Goal: Task Accomplishment & Management: Manage account settings

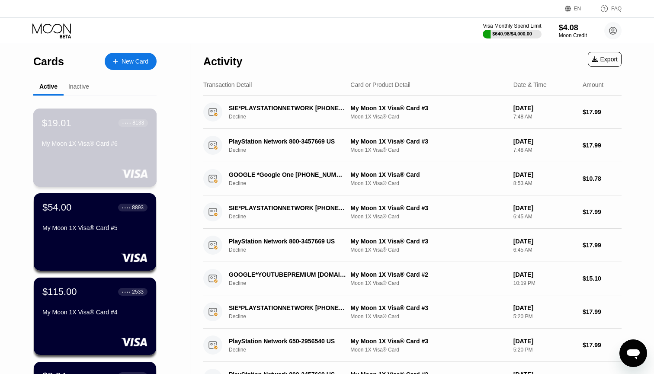
click at [105, 159] on div "$19.01 ● ● ● ● 8133 My Moon 1X Visa® Card #6" at bounding box center [95, 148] width 124 height 78
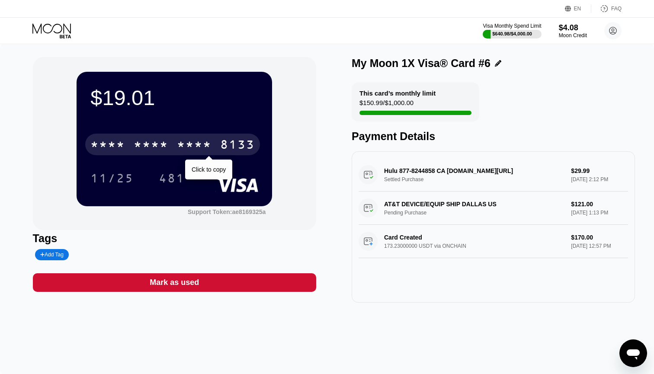
click at [154, 151] on div "* * * *" at bounding box center [151, 146] width 35 height 14
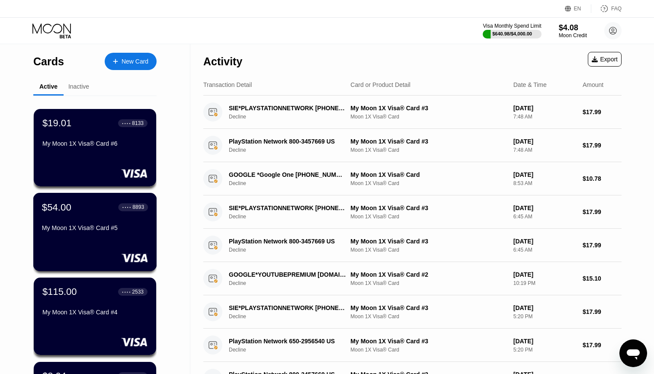
click at [93, 234] on div "My Moon 1X Visa® Card #5" at bounding box center [95, 229] width 106 height 10
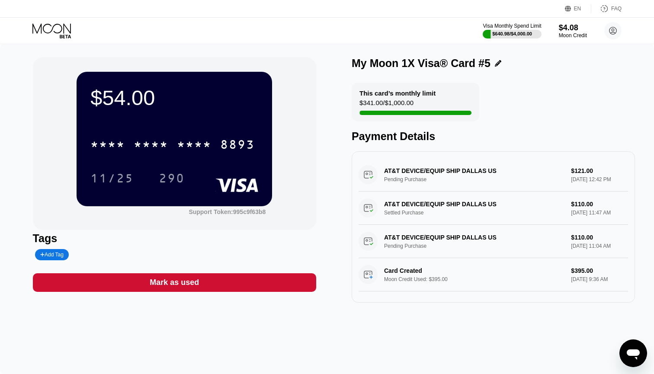
click at [206, 173] on div "11/25 290" at bounding box center [174, 178] width 168 height 22
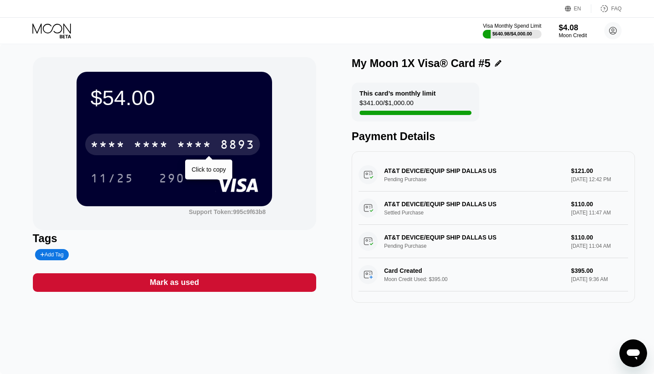
click at [197, 151] on div "* * * *" at bounding box center [194, 146] width 35 height 14
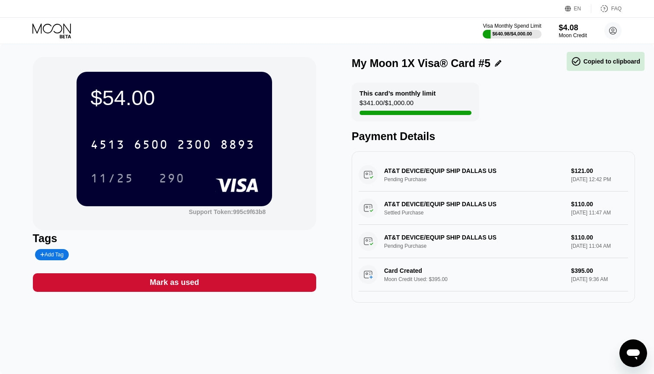
click at [196, 171] on div "290" at bounding box center [178, 178] width 39 height 22
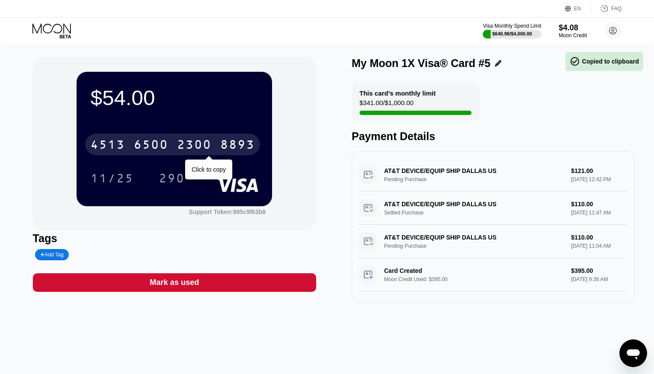
click at [181, 135] on div "[CREDIT_CARD_NUMBER]" at bounding box center [172, 145] width 175 height 22
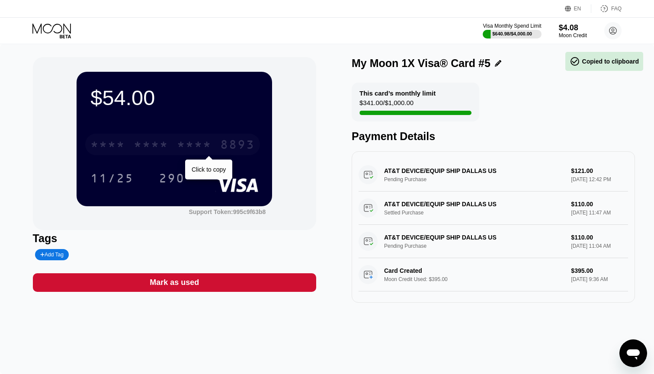
click at [171, 147] on div "* * * * * * * * * * * * 8893" at bounding box center [172, 145] width 175 height 22
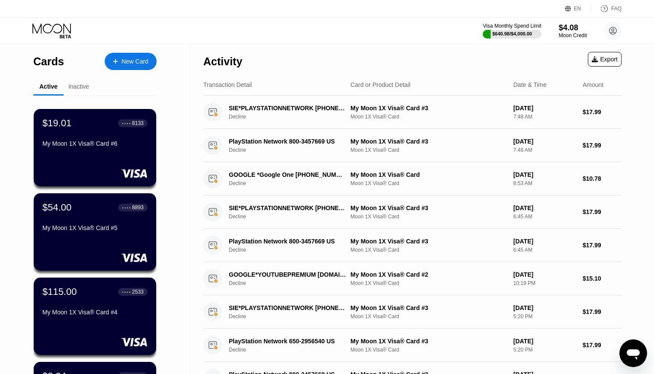
click at [16, 165] on div "Cards New Card Active Inactive $19.01 ● ● ● ● 8133 My Moon 1X Visa® Card #6 $54…" at bounding box center [95, 293] width 190 height 498
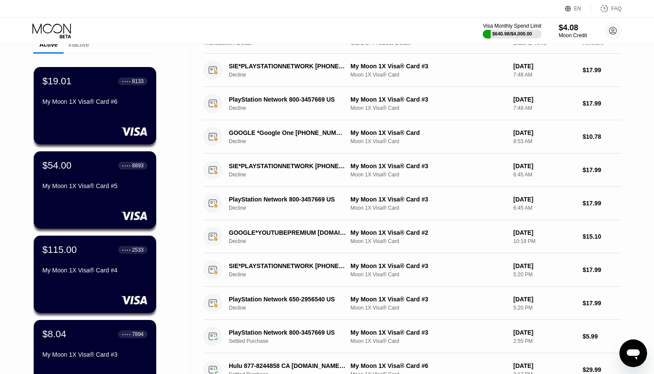
scroll to position [44, 0]
